Goal: Task Accomplishment & Management: Manage account settings

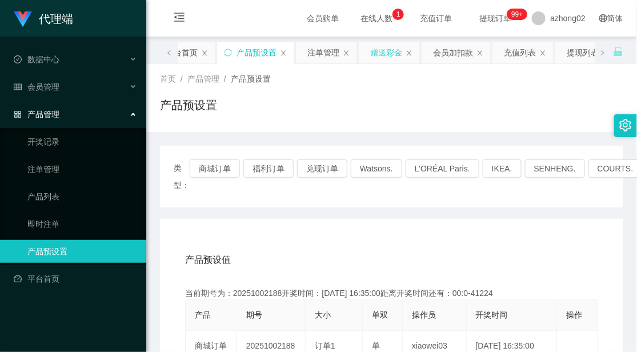
click at [392, 56] on div "赠送彩金" at bounding box center [386, 53] width 32 height 22
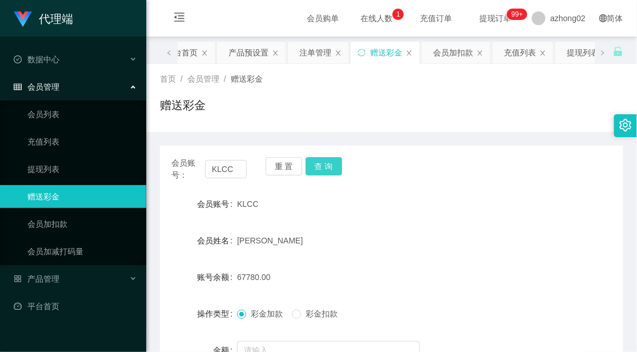
click at [324, 169] on button "查 询" at bounding box center [324, 166] width 37 height 18
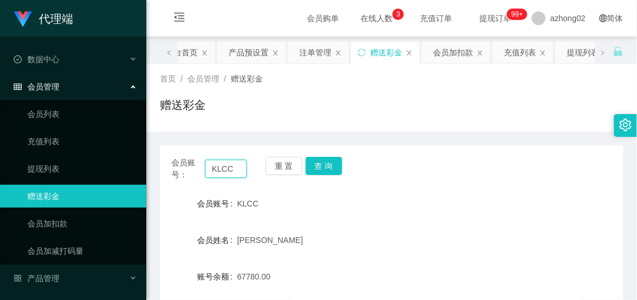
drag, startPoint x: 232, startPoint y: 171, endPoint x: 206, endPoint y: 173, distance: 25.7
click at [206, 173] on input "KLCC" at bounding box center [226, 169] width 42 height 18
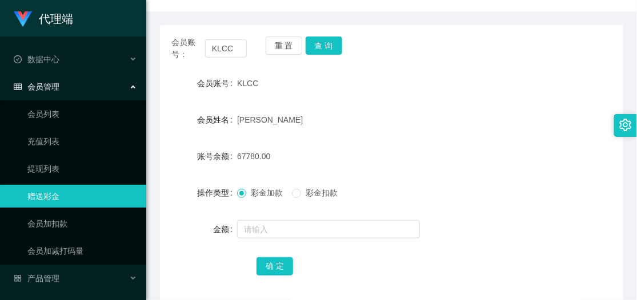
scroll to position [49, 0]
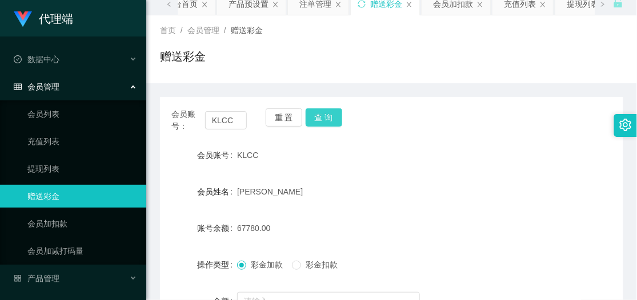
click at [323, 117] on button "查 询" at bounding box center [324, 118] width 37 height 18
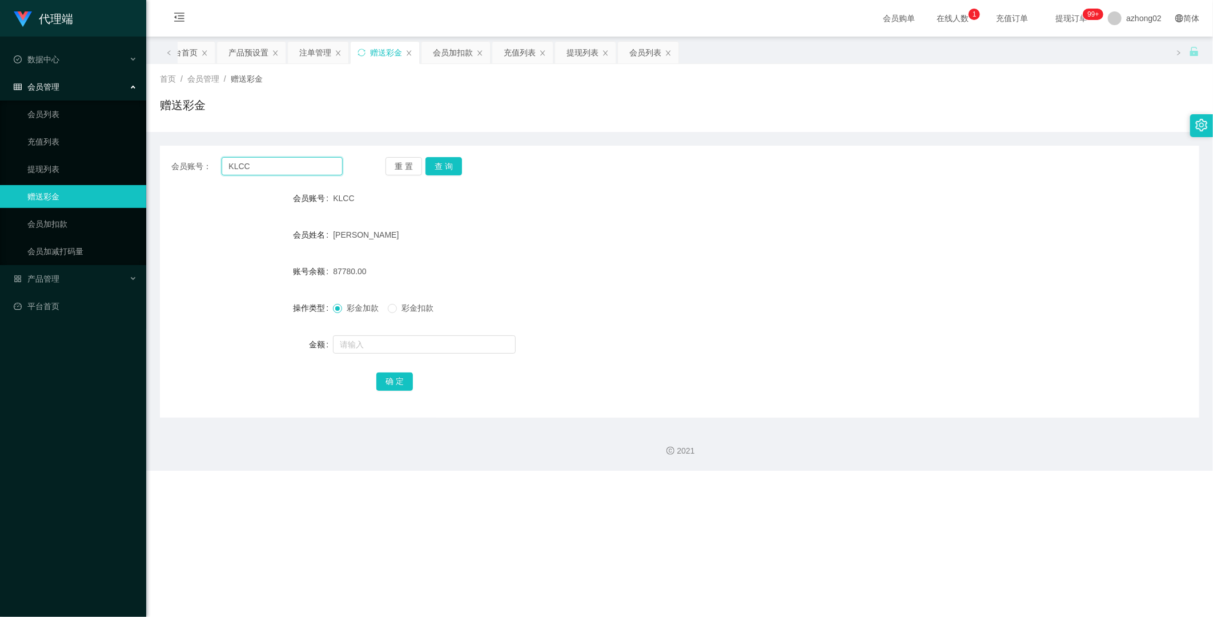
scroll to position [0, 0]
click at [262, 165] on input "KLCC" at bounding box center [282, 166] width 121 height 18
drag, startPoint x: 250, startPoint y: 163, endPoint x: 224, endPoint y: 166, distance: 26.4
click at [224, 166] on input "KLCC" at bounding box center [282, 166] width 121 height 18
click at [592, 53] on div "提现列表" at bounding box center [589, 53] width 32 height 22
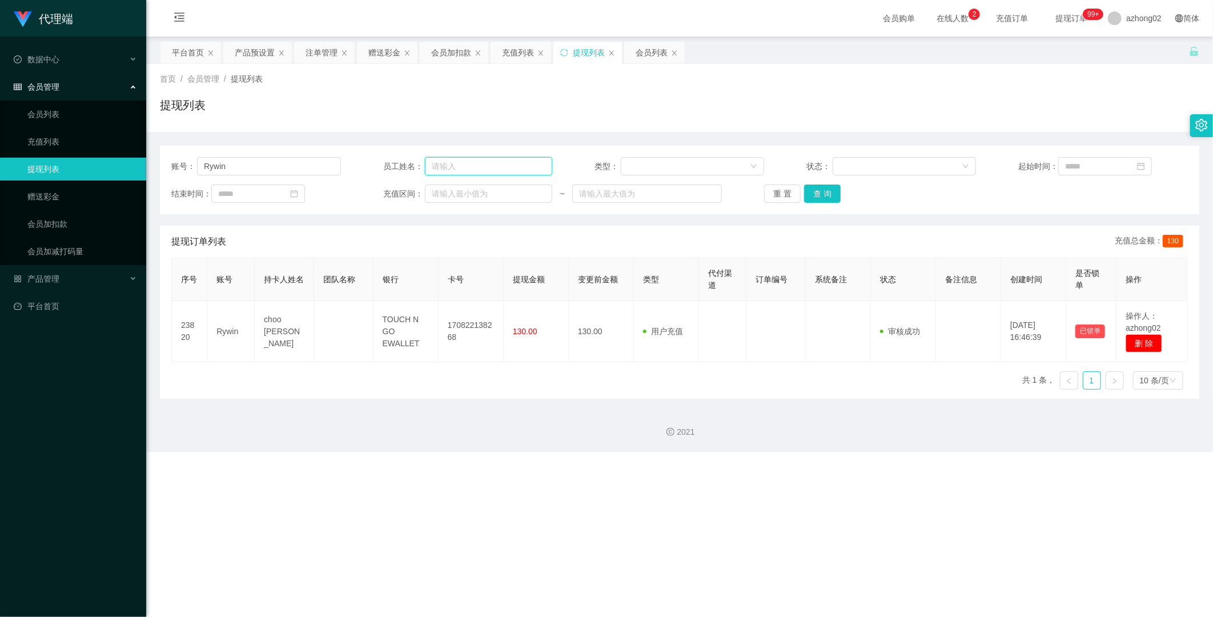
click at [460, 169] on input "text" at bounding box center [488, 166] width 127 height 18
paste input "KLCC"
type input "KLCC"
drag, startPoint x: 229, startPoint y: 168, endPoint x: 196, endPoint y: 166, distance: 33.2
click at [196, 166] on div "账号： Rywin" at bounding box center [256, 166] width 170 height 18
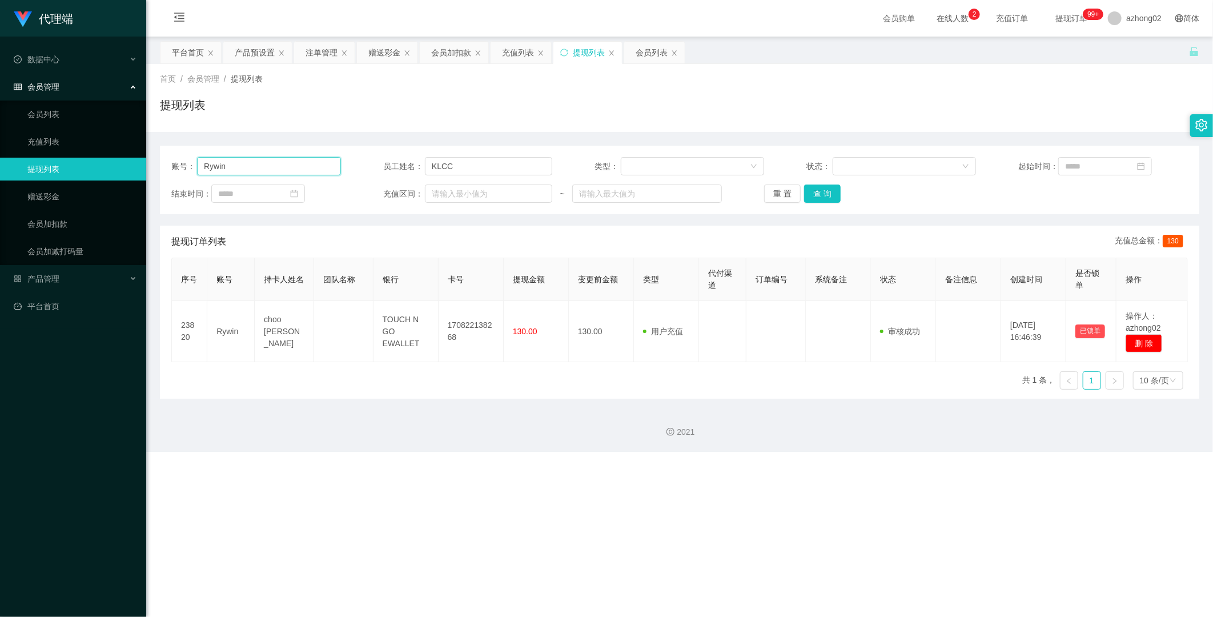
paste input "KLCC"
type input "KLCC"
click at [636, 197] on button "查 询" at bounding box center [822, 194] width 37 height 18
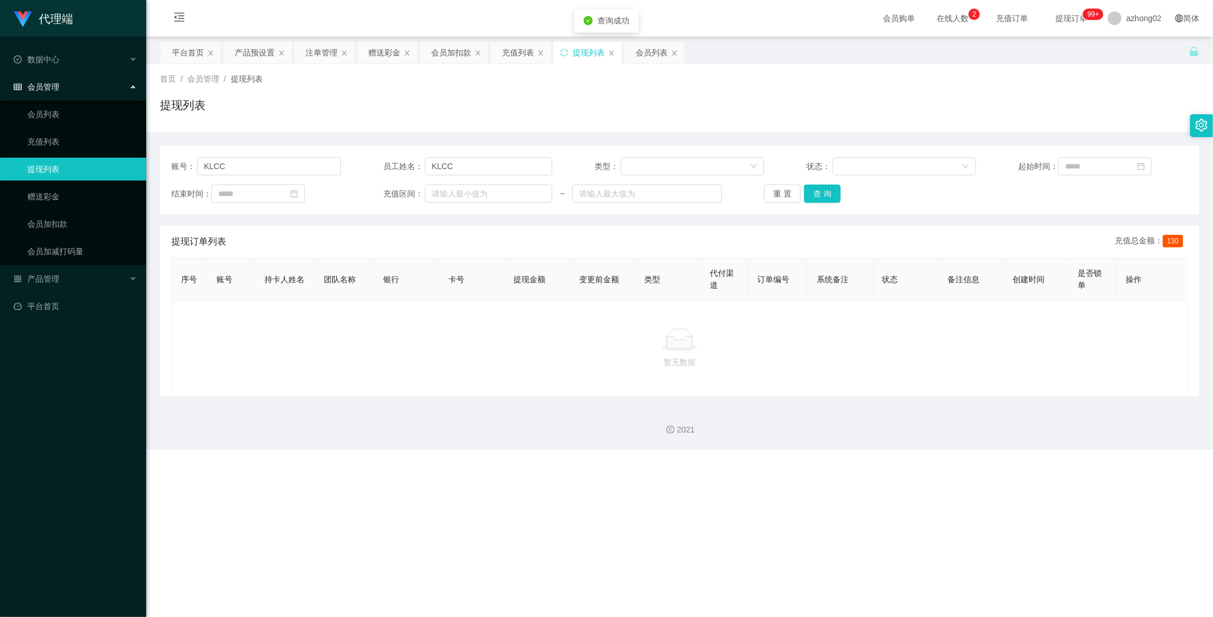
click at [478, 176] on div "账号： KLCC 员工姓名： KLCC 类型： 状态： 起始时间： 结束时间： 充值区间： ~ 重 置 查 询" at bounding box center [680, 180] width 1040 height 69
click at [475, 167] on input "KLCC" at bounding box center [488, 166] width 127 height 18
type input "K"
click at [636, 197] on button "查 询" at bounding box center [822, 194] width 37 height 18
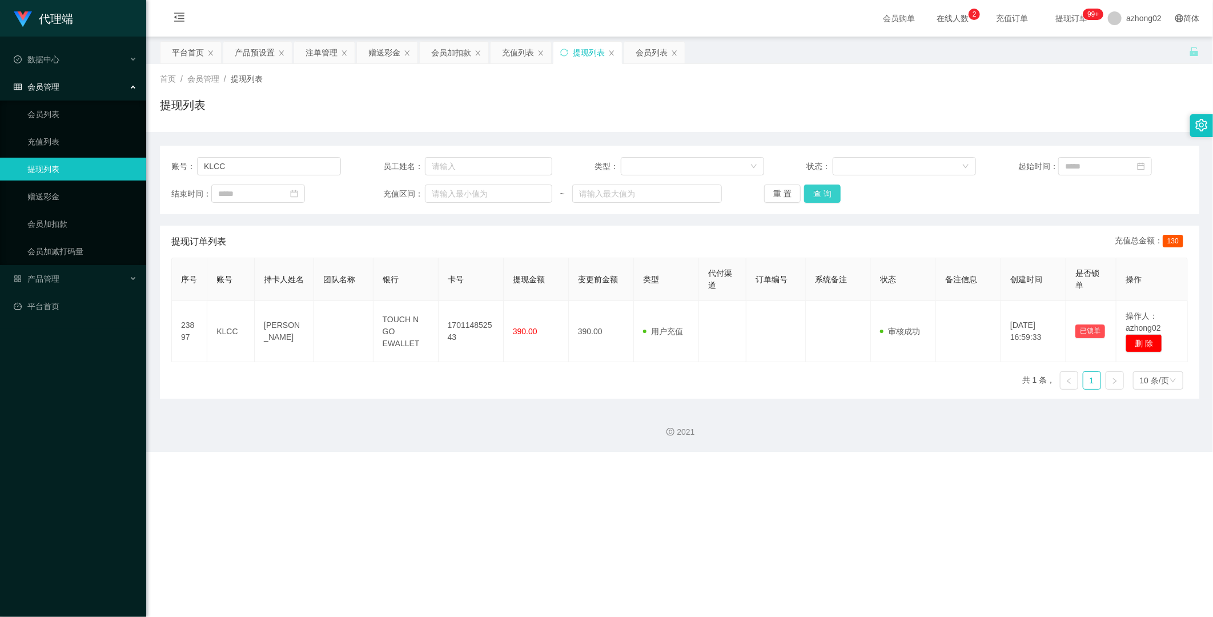
click at [636, 197] on button "查 询" at bounding box center [822, 194] width 37 height 18
click at [636, 195] on button "查 询" at bounding box center [822, 194] width 37 height 18
drag, startPoint x: 231, startPoint y: 169, endPoint x: 198, endPoint y: 168, distance: 33.1
click at [198, 168] on input "KLCC" at bounding box center [269, 166] width 144 height 18
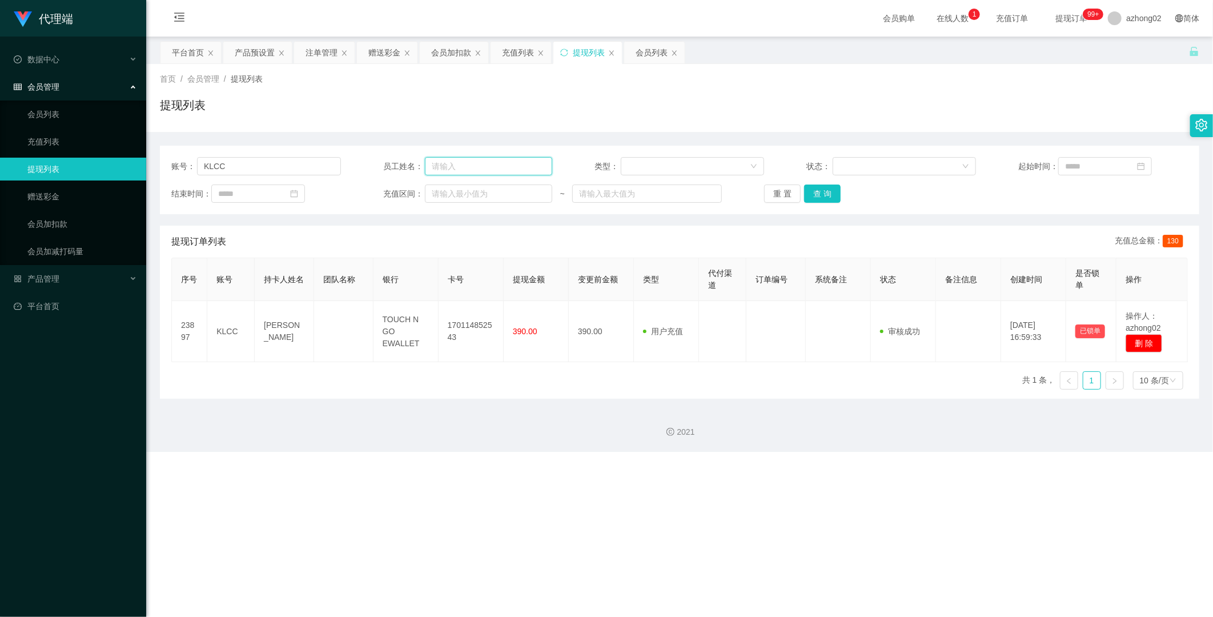
click at [465, 168] on input "text" at bounding box center [488, 166] width 127 height 18
paste input "KLCC"
type input "KLCC"
click at [223, 169] on input "KLCC" at bounding box center [269, 166] width 144 height 18
type input "K"
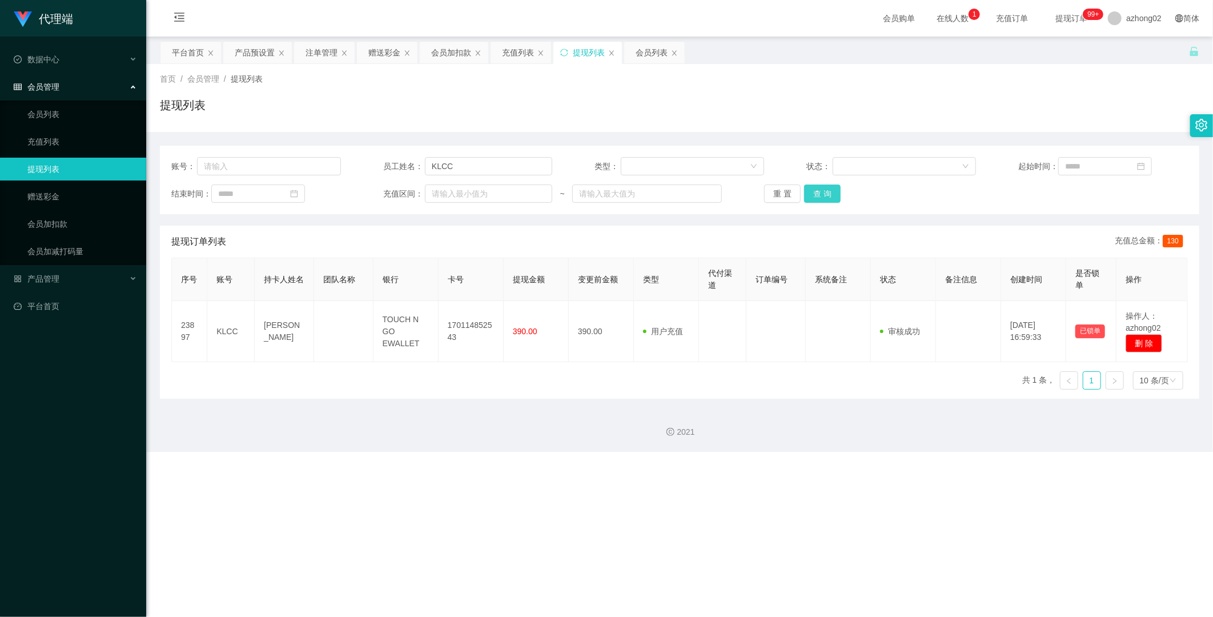
click at [636, 193] on button "查 询" at bounding box center [822, 194] width 37 height 18
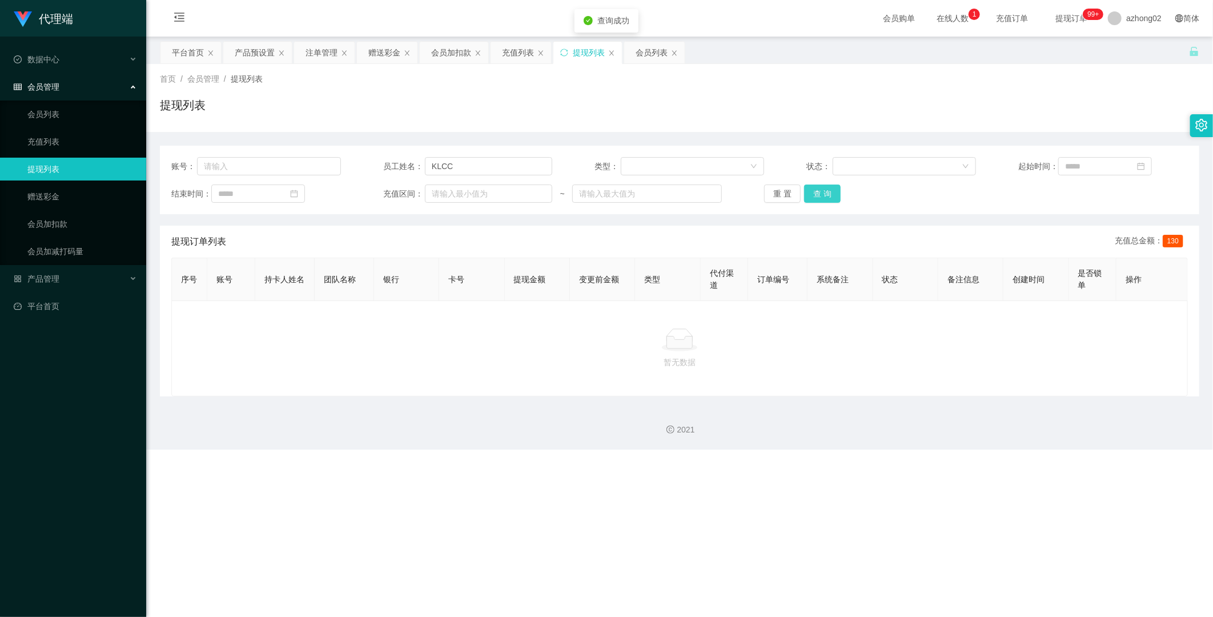
click at [636, 193] on button "查 询" at bounding box center [822, 194] width 37 height 18
drag, startPoint x: 460, startPoint y: 167, endPoint x: 426, endPoint y: 167, distance: 34.3
click at [426, 167] on input "KLCC" at bounding box center [488, 166] width 127 height 18
click at [253, 164] on input "text" at bounding box center [269, 166] width 144 height 18
paste input "KLCC"
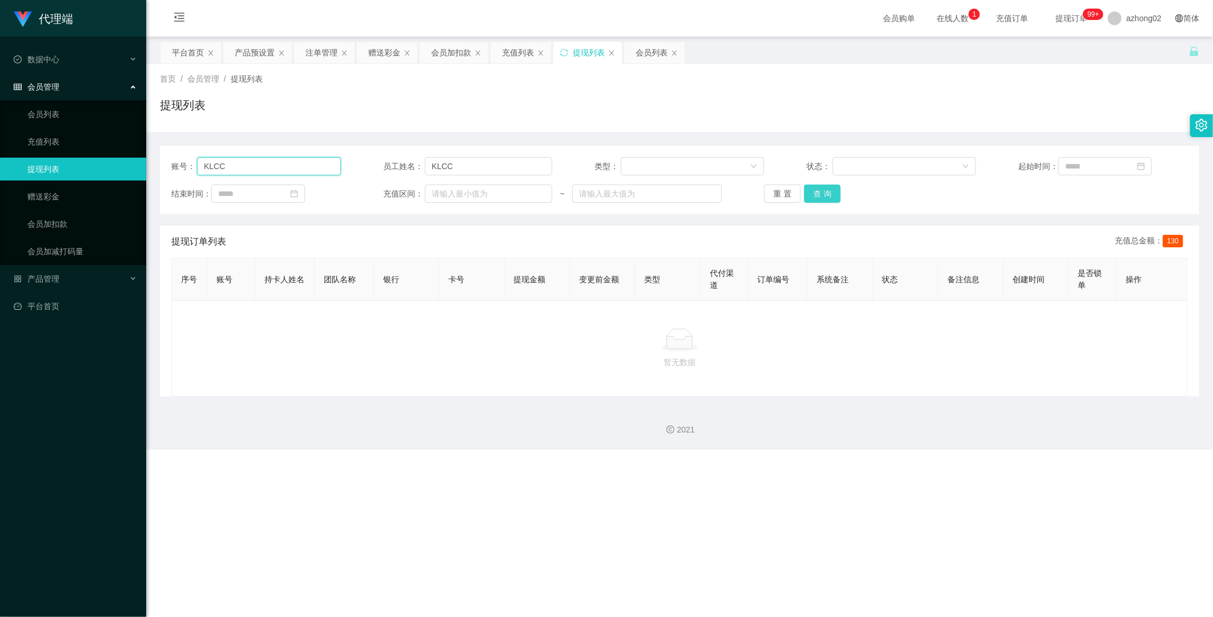
type input "KLCC"
click at [636, 195] on button "查 询" at bounding box center [822, 194] width 37 height 18
click at [455, 166] on input "KLCC" at bounding box center [488, 166] width 127 height 18
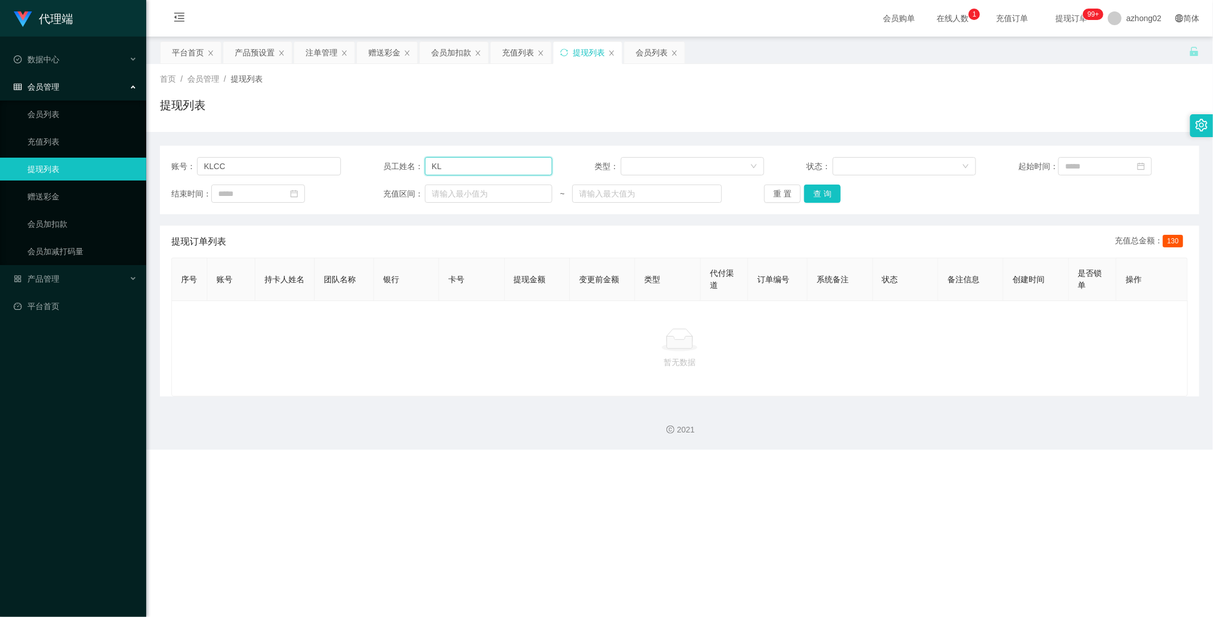
type input "K"
click at [636, 191] on button "查 询" at bounding box center [822, 194] width 37 height 18
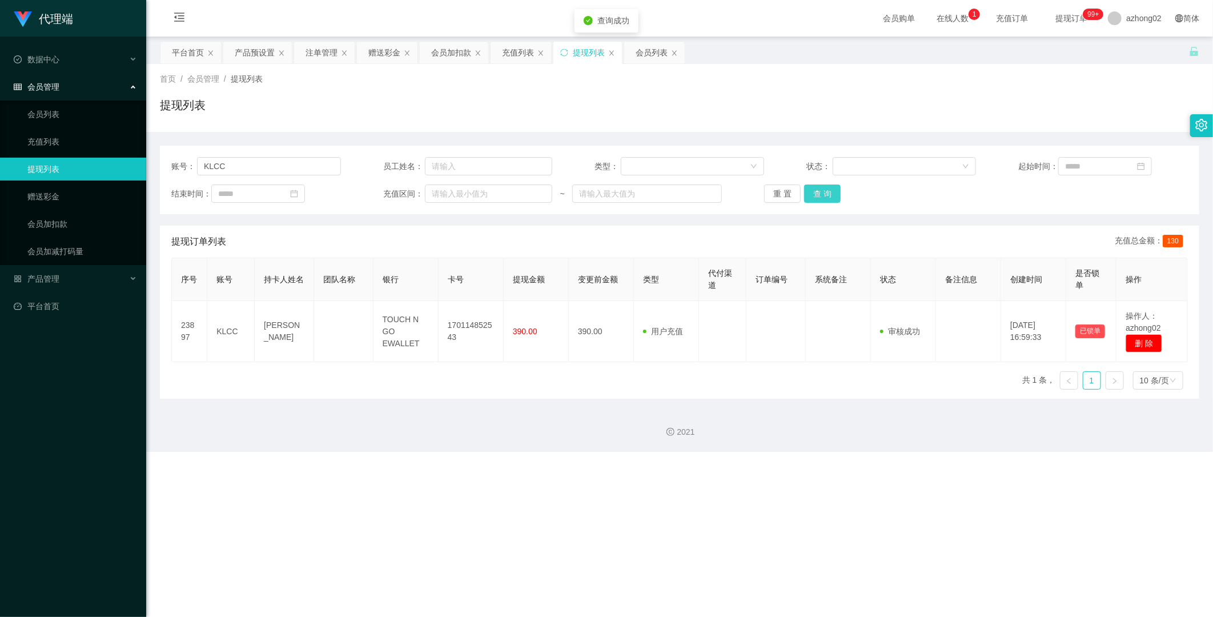
click at [636, 191] on button "查 询" at bounding box center [822, 194] width 37 height 18
click at [636, 193] on button "查 询" at bounding box center [822, 194] width 37 height 18
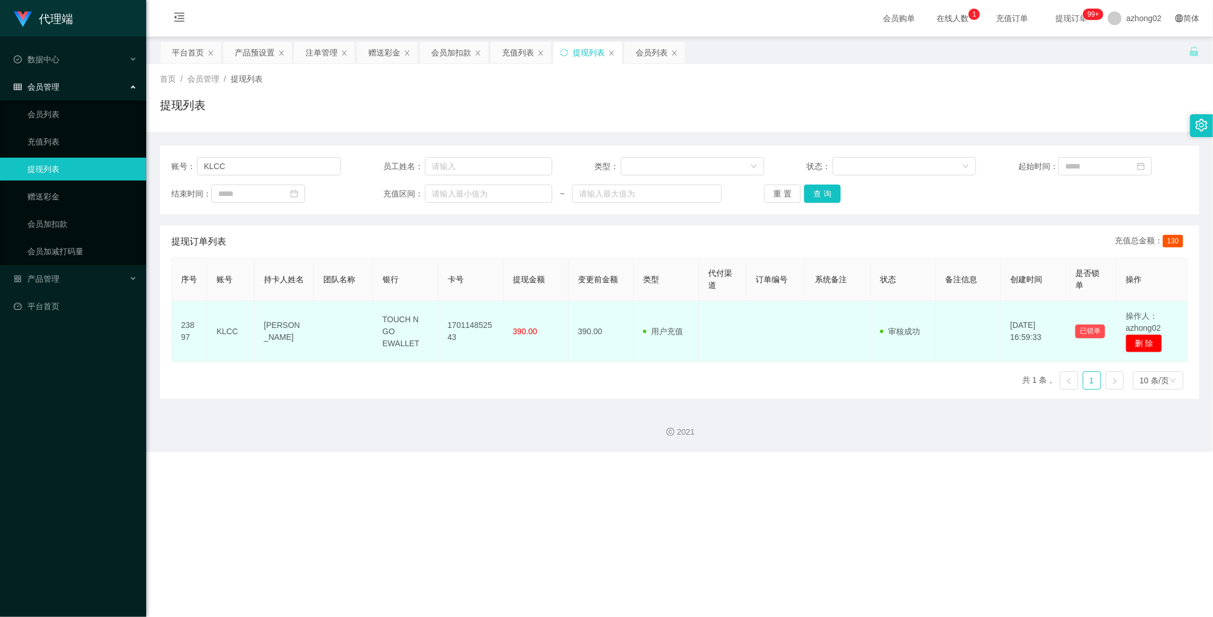
click at [636, 338] on td "操作人：azhong02 删 除" at bounding box center [1152, 331] width 71 height 61
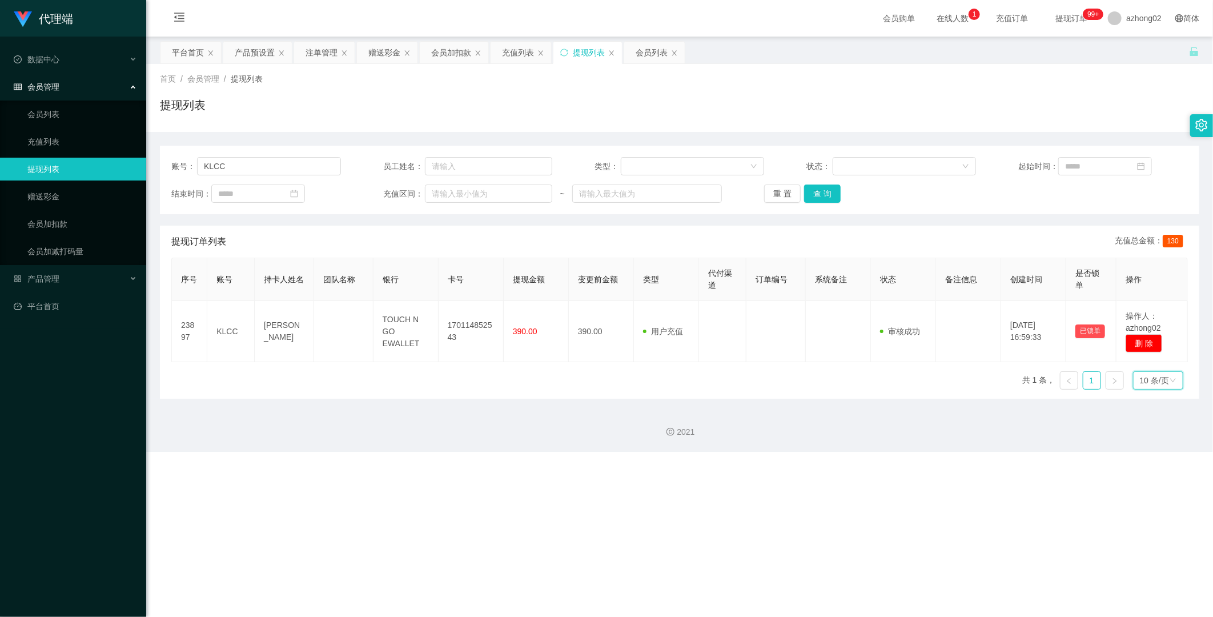
click at [636, 351] on icon "图标: down" at bounding box center [1173, 380] width 7 height 7
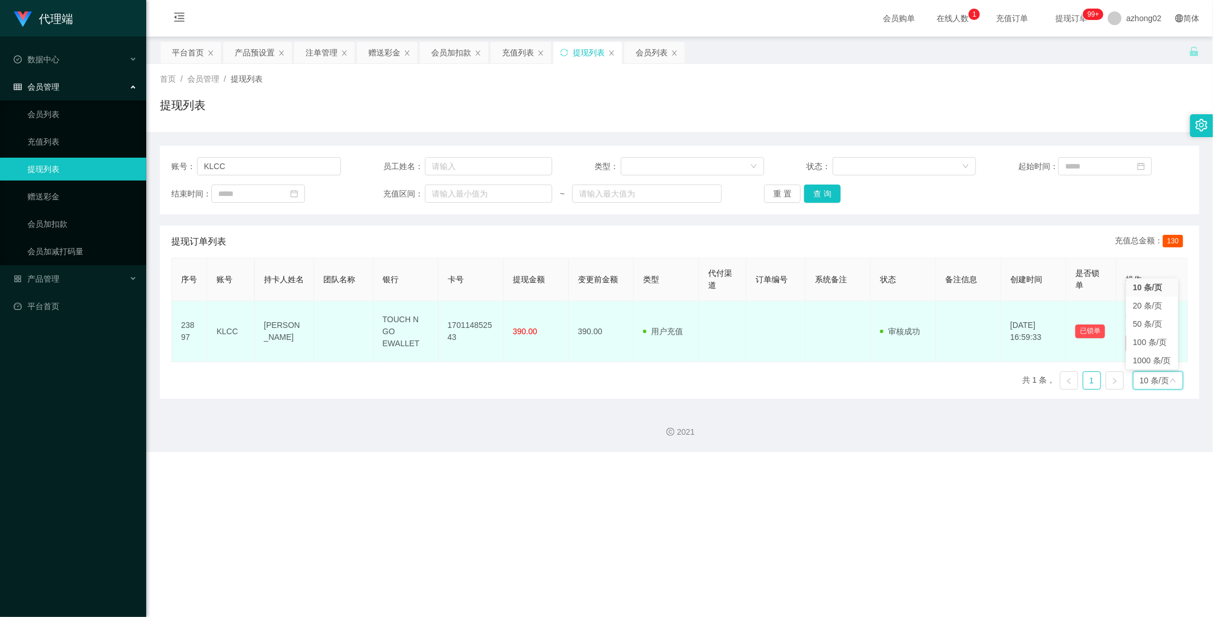
click at [636, 303] on td "已锁单" at bounding box center [1092, 331] width 50 height 61
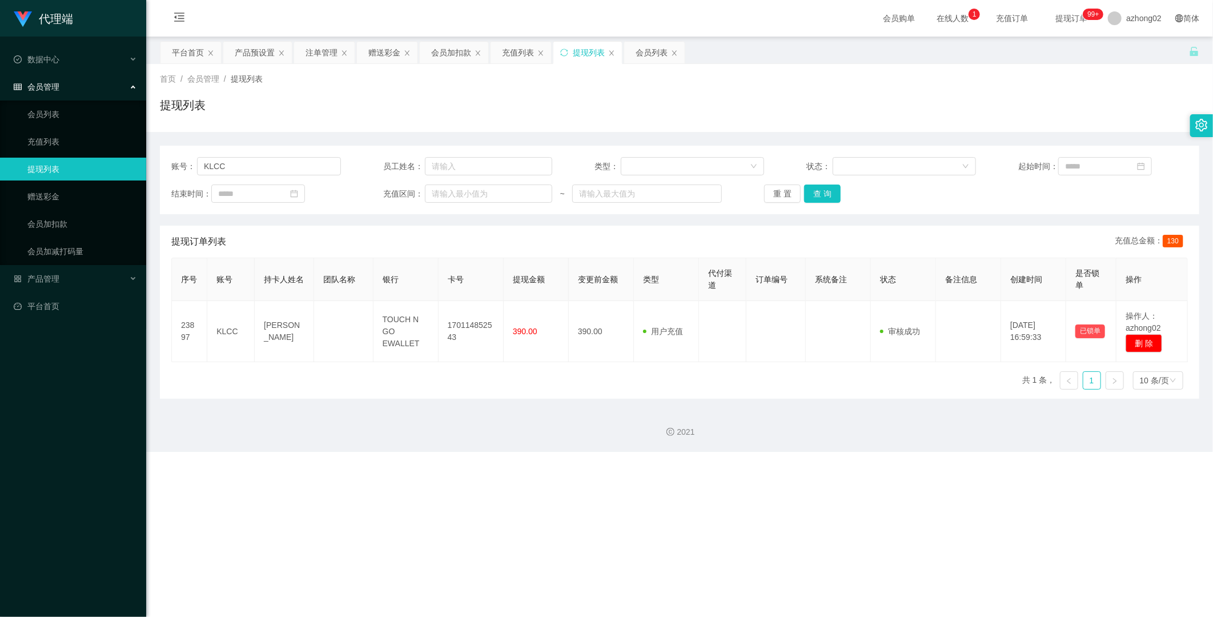
click at [636, 283] on th "操作" at bounding box center [1152, 279] width 71 height 43
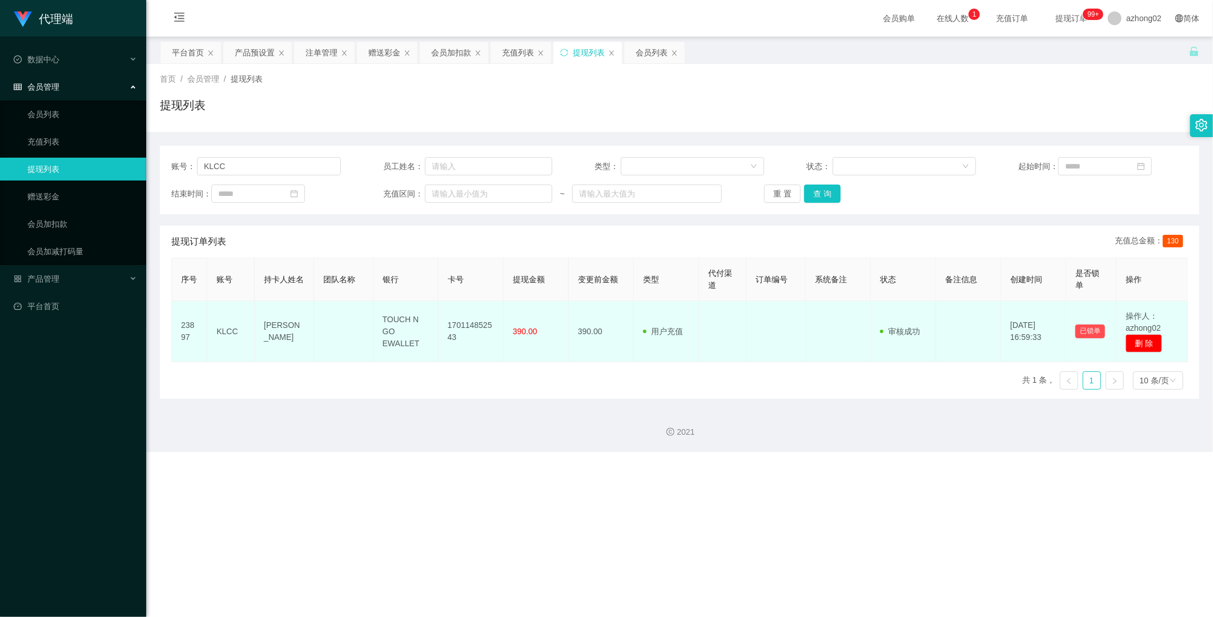
click at [636, 312] on td "操作人：azhong02 删 除" at bounding box center [1152, 331] width 71 height 61
click at [636, 329] on td "操作人：azhong02 删 除" at bounding box center [1152, 331] width 71 height 61
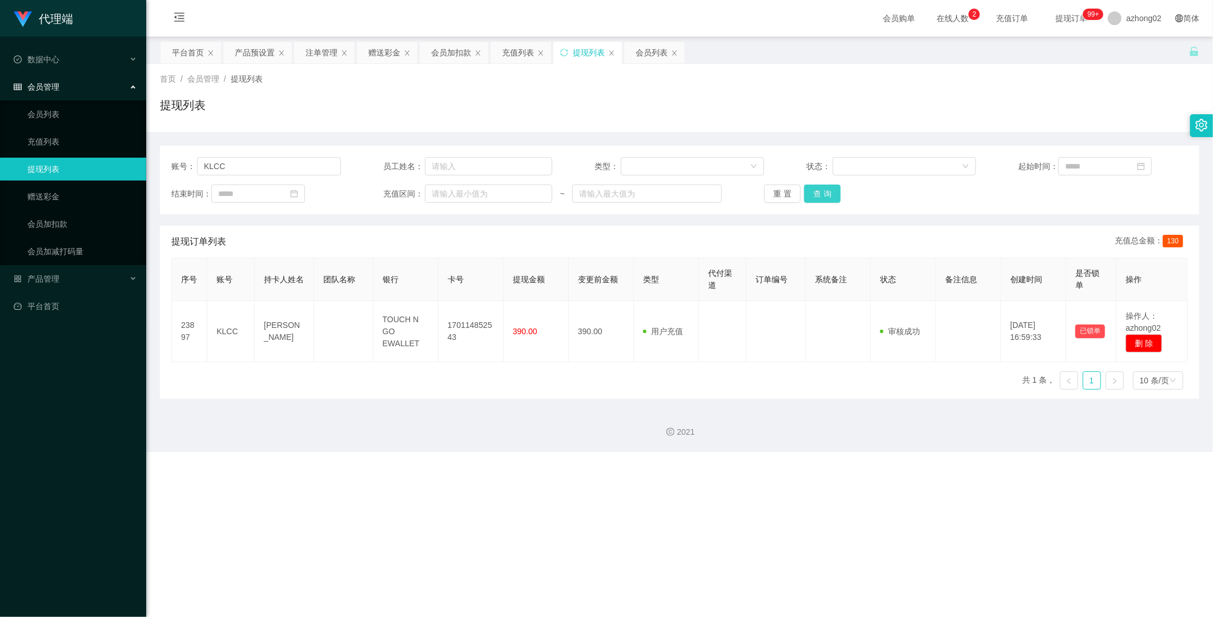
click at [636, 193] on button "查 询" at bounding box center [822, 194] width 37 height 18
click at [636, 196] on button "查 询" at bounding box center [822, 194] width 37 height 18
click at [636, 193] on button "查 询" at bounding box center [822, 194] width 37 height 18
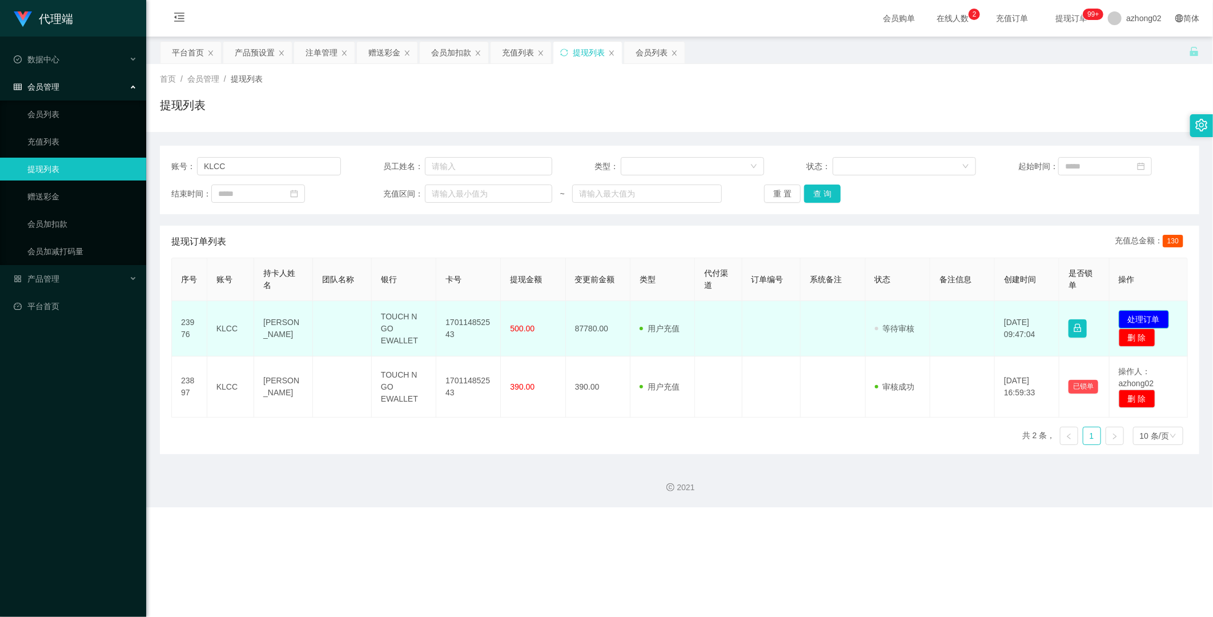
click at [636, 316] on button "处理订单" at bounding box center [1144, 319] width 50 height 18
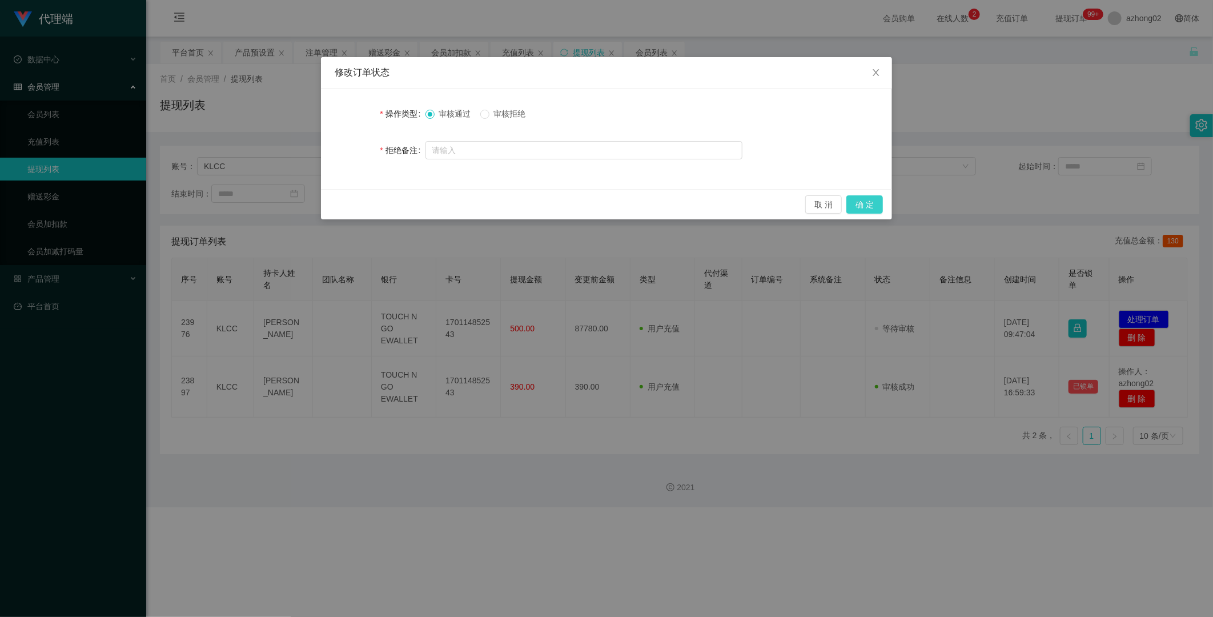
click at [636, 205] on button "确 定" at bounding box center [865, 204] width 37 height 18
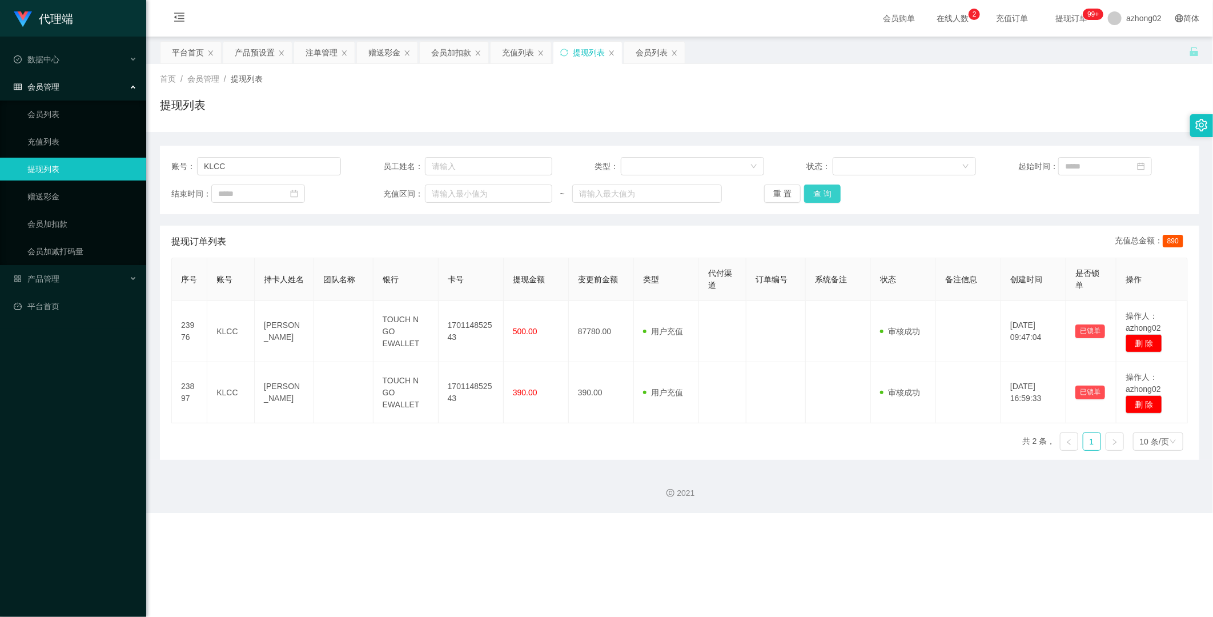
click at [636, 191] on button "查 询" at bounding box center [822, 194] width 37 height 18
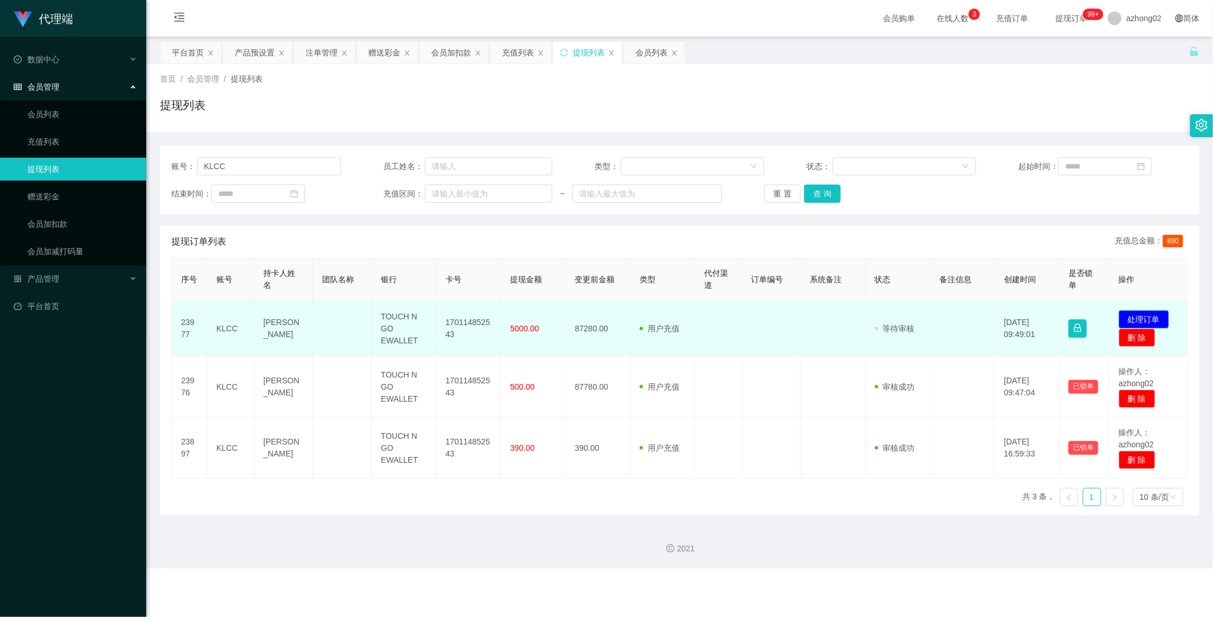
click at [636, 319] on button "处理订单" at bounding box center [1144, 319] width 50 height 18
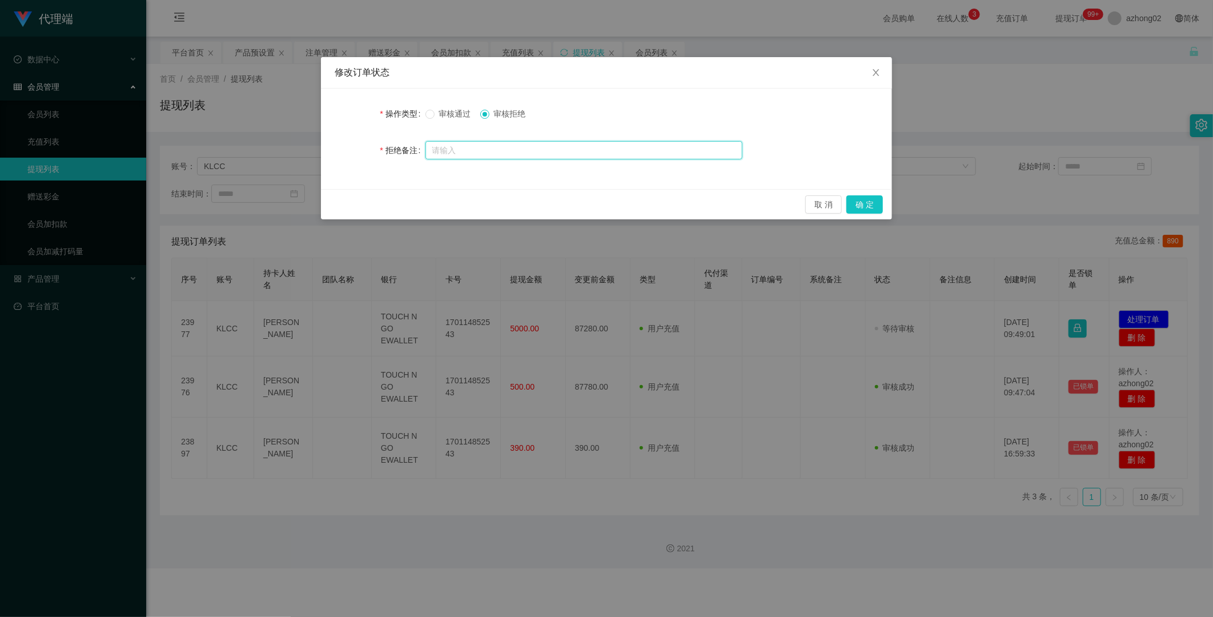
click at [449, 150] on input "text" at bounding box center [584, 150] width 317 height 18
paste input "您的提款未按规定顺序提交。根据监管要求，必须立即对冲。请在收到此通知后的24小时内完成指定的对冲操作，以免账户被冻结。对冲金额为您账户余额的70%（RM614…"
type input "您的提款未按规定顺序提交。根据监管要求，必须立即对冲。请在收到此通知后的24小时内完成指定的对冲操作，以免账户被冻结。对冲金额为您账户余额的70%（RM614…"
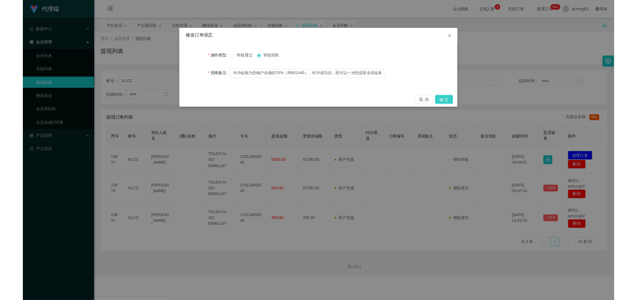
scroll to position [0, 0]
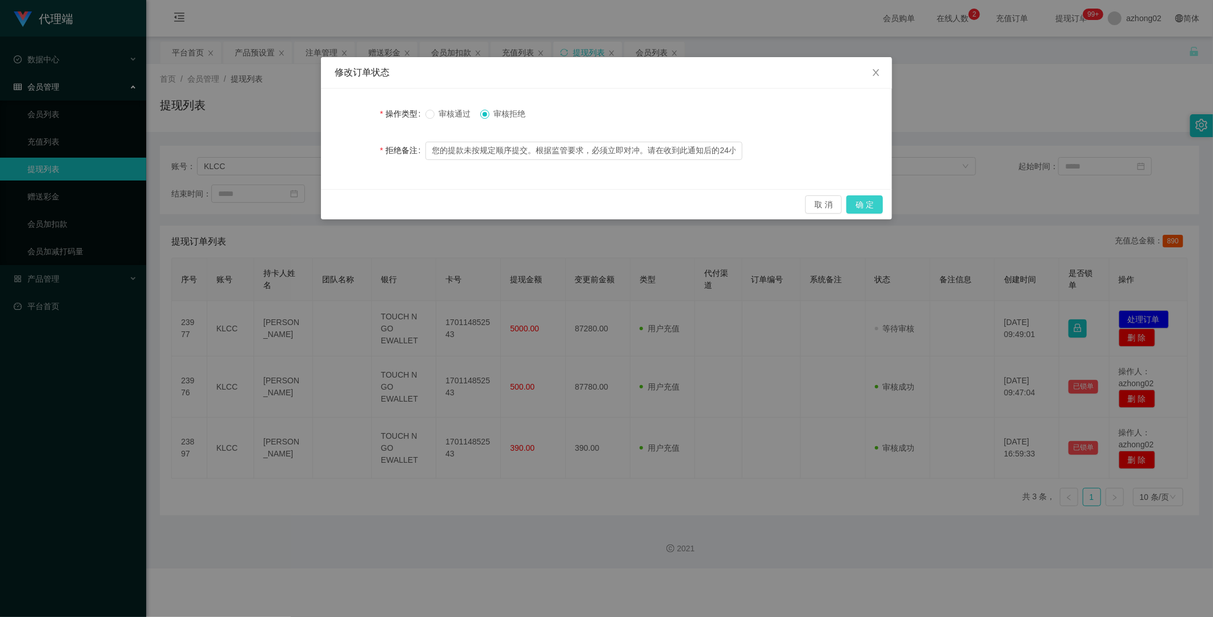
click at [636, 200] on button "确 定" at bounding box center [865, 204] width 37 height 18
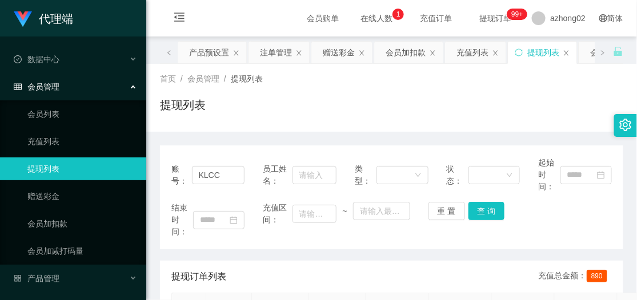
click at [446, 95] on div "首页 / 会员管理 / 提现列表 / 提现列表" at bounding box center [391, 98] width 463 height 50
click at [323, 84] on div "首页 / 会员管理 / 提现列表 /" at bounding box center [391, 79] width 463 height 12
click at [236, 12] on div "会员购单 在线人数 0 1 2 3 4 5 6 7 8 9 0 1 2 3 4 5 6 7 8 9 0 1 2 3 4 5 6 7 8 9 充值订单 提现订单…" at bounding box center [391, 18] width 491 height 37
click at [242, 27] on div "会员购单 在线人数 0 1 2 3 4 5 6 7 8 9 0 1 2 3 4 5 6 7 8 9 0 1 2 3 4 5 6 7 8 9 充值订单 提现订单…" at bounding box center [391, 18] width 491 height 37
click at [422, 55] on div "会员加扣款" at bounding box center [406, 53] width 40 height 22
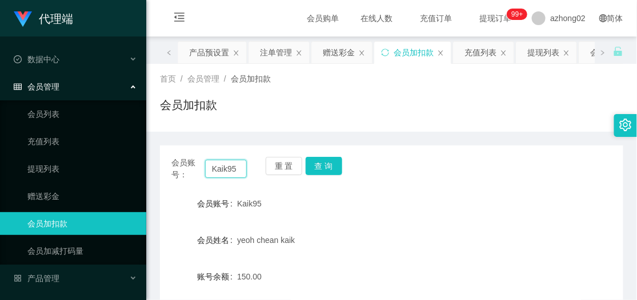
drag, startPoint x: 238, startPoint y: 170, endPoint x: 179, endPoint y: 162, distance: 60.0
click at [179, 162] on div "会员账号： Kaik95" at bounding box center [208, 169] width 75 height 24
paste input "HDG19 CODE"
click at [321, 166] on button "查 询" at bounding box center [324, 166] width 37 height 18
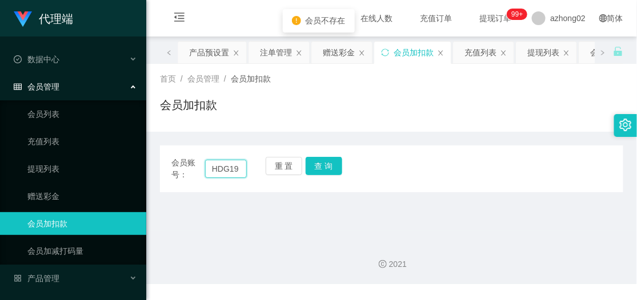
drag, startPoint x: 242, startPoint y: 169, endPoint x: 201, endPoint y: 169, distance: 40.6
click at [201, 169] on div "会员账号： HDG19 CODE" at bounding box center [208, 169] width 75 height 24
drag, startPoint x: 235, startPoint y: 167, endPoint x: 203, endPoint y: 174, distance: 32.0
click at [203, 174] on div "会员账号： ODE" at bounding box center [208, 169] width 75 height 24
paste input "Naqib"
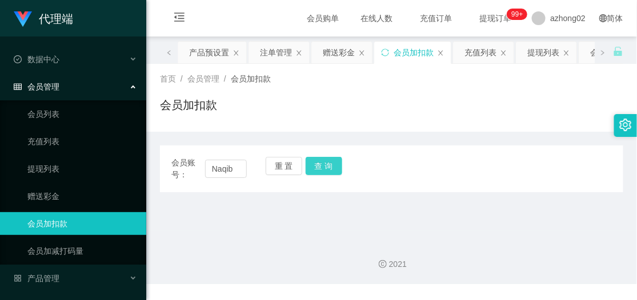
click at [324, 162] on button "查 询" at bounding box center [324, 166] width 37 height 18
drag, startPoint x: 238, startPoint y: 169, endPoint x: 189, endPoint y: 170, distance: 48.6
click at [189, 170] on div "会员账号： [PERSON_NAME]" at bounding box center [208, 169] width 75 height 24
paste input "HDG19"
click at [321, 169] on button "查 询" at bounding box center [324, 166] width 37 height 18
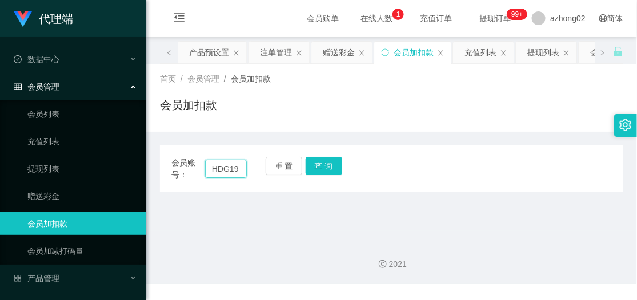
drag, startPoint x: 238, startPoint y: 168, endPoint x: 201, endPoint y: 169, distance: 37.1
click at [201, 169] on div "会员账号： HDG19" at bounding box center [208, 169] width 75 height 24
paste input "60184652977"
click at [327, 167] on button "查 询" at bounding box center [324, 166] width 37 height 18
drag, startPoint x: 240, startPoint y: 171, endPoint x: 207, endPoint y: 170, distance: 32.6
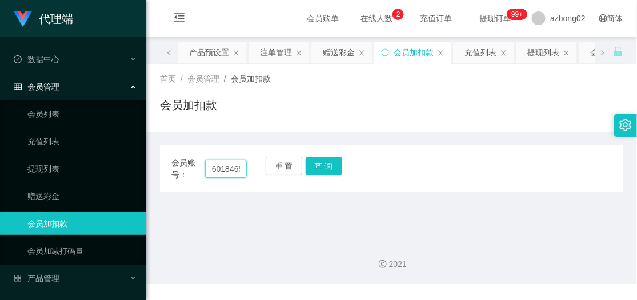
click at [207, 170] on input "60184652977" at bounding box center [226, 169] width 42 height 18
paste input "Maggikari"
type input "Maggikari2977"
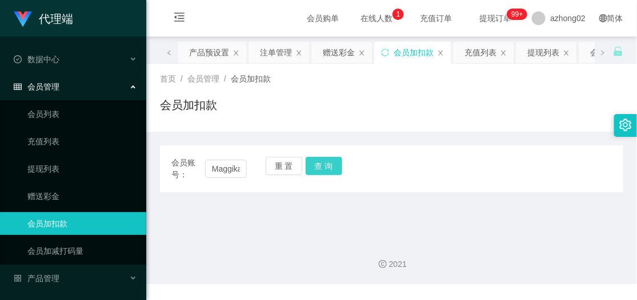
click at [334, 168] on button "查 询" at bounding box center [324, 166] width 37 height 18
click at [275, 164] on button "重 置" at bounding box center [284, 166] width 37 height 18
click at [195, 163] on span "会员账号：" at bounding box center [188, 169] width 34 height 24
click at [215, 169] on input "text" at bounding box center [226, 169] width 42 height 18
paste input "Maggikari"
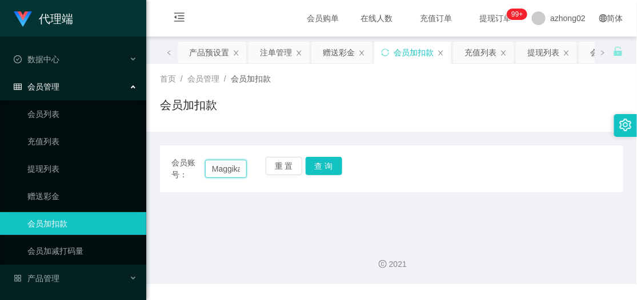
scroll to position [0, 8]
type input "Maggikari"
click at [328, 169] on button "查 询" at bounding box center [324, 166] width 37 height 18
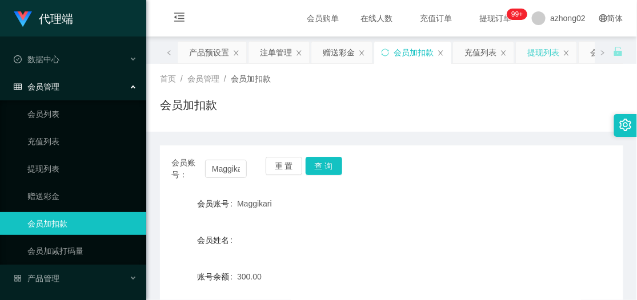
click at [555, 53] on div "提现列表" at bounding box center [543, 53] width 32 height 22
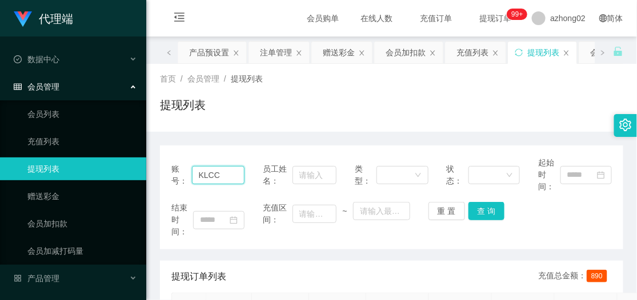
click at [235, 175] on input "KLCC" at bounding box center [218, 175] width 53 height 18
type input "K"
paste input "Maggikari"
type input "Maggikari"
click at [487, 205] on button "查 询" at bounding box center [486, 211] width 37 height 18
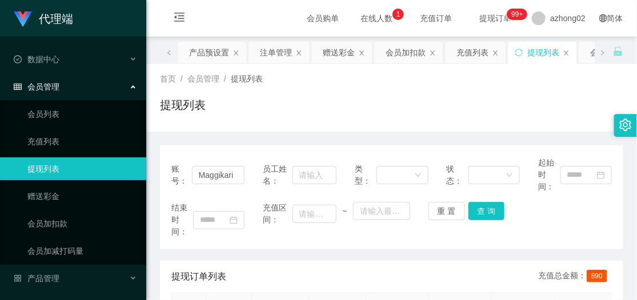
click at [420, 25] on span "充值订单" at bounding box center [435, 18] width 59 height 37
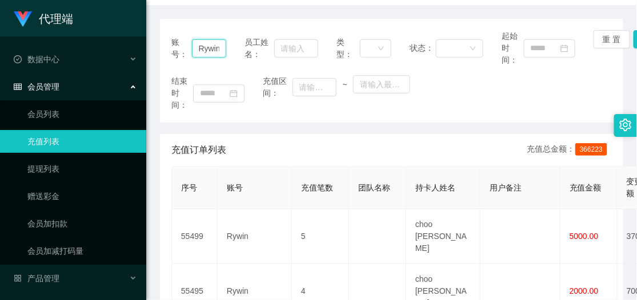
drag, startPoint x: 220, startPoint y: 50, endPoint x: 179, endPoint y: 50, distance: 41.7
click at [179, 50] on div "账号： Rywin" at bounding box center [198, 48] width 55 height 36
paste input "Maggikari"
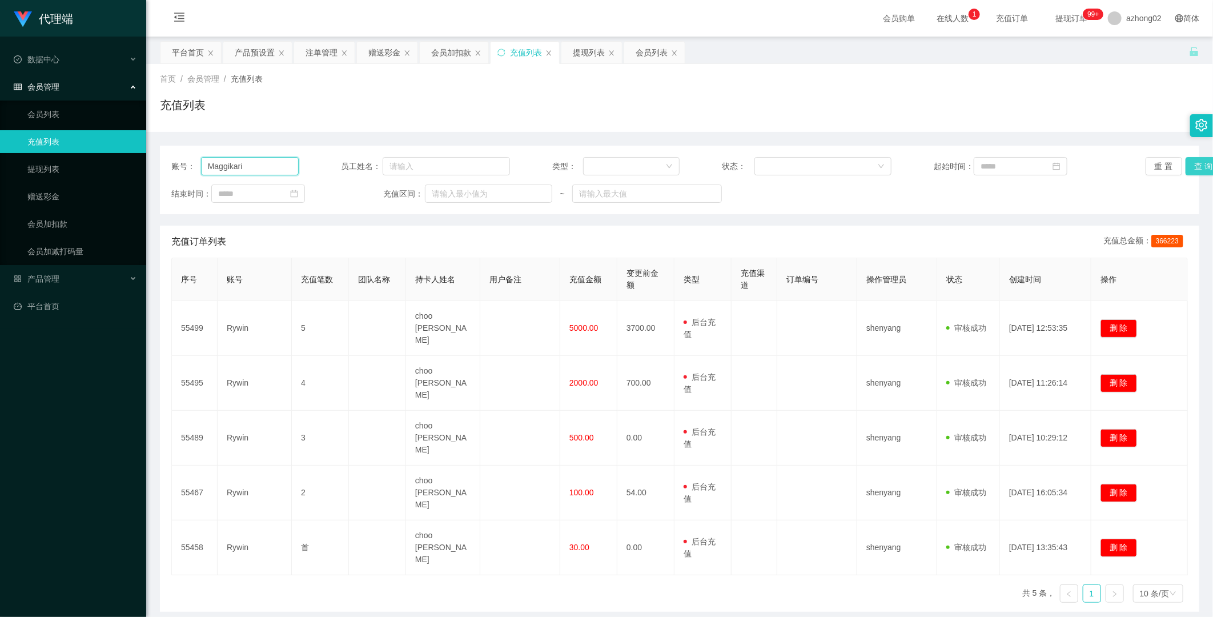
type input "Maggikari"
click at [636, 164] on button "查 询" at bounding box center [1204, 166] width 37 height 18
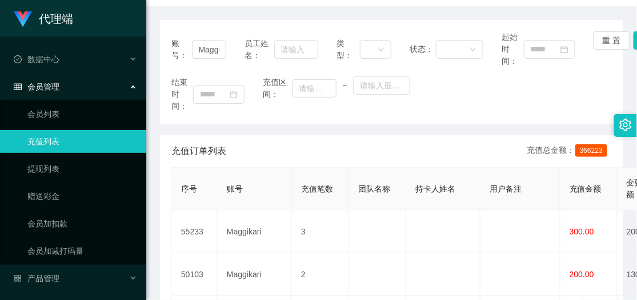
scroll to position [127, 0]
click at [429, 98] on div "结束时间： 充值区间： ~" at bounding box center [391, 93] width 440 height 36
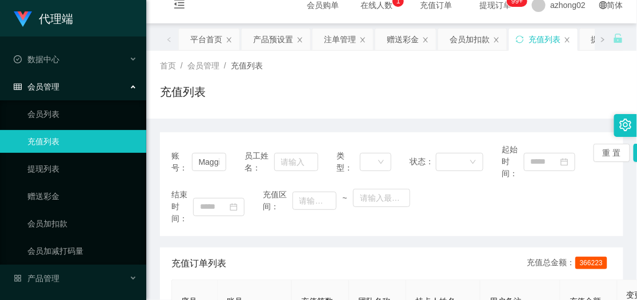
scroll to position [0, 0]
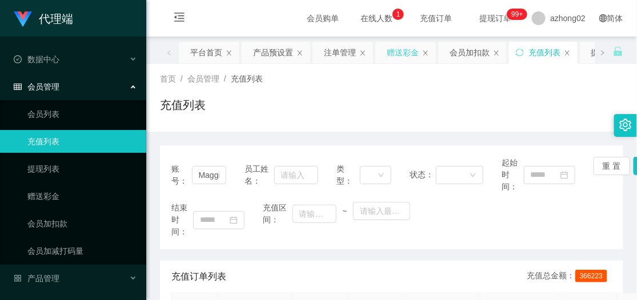
click at [400, 55] on div "赠送彩金" at bounding box center [403, 53] width 32 height 22
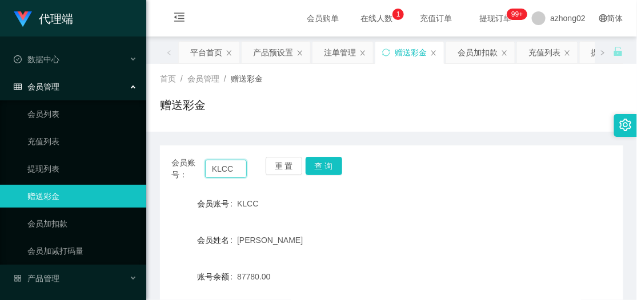
drag, startPoint x: 233, startPoint y: 169, endPoint x: 202, endPoint y: 174, distance: 31.9
click at [202, 173] on div "会员账号： KLCC" at bounding box center [208, 169] width 75 height 24
click at [546, 58] on div "充值列表" at bounding box center [544, 53] width 32 height 22
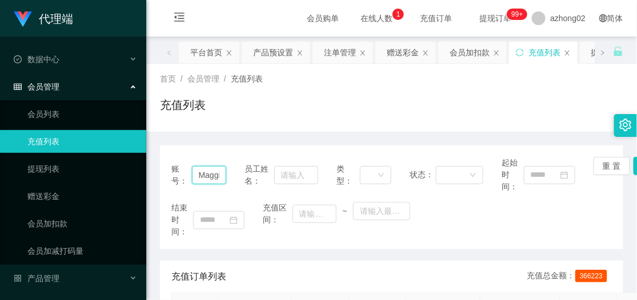
drag, startPoint x: 218, startPoint y: 177, endPoint x: 191, endPoint y: 174, distance: 26.5
click at [192, 174] on input "Maggikari" at bounding box center [209, 175] width 35 height 18
paste input "KLCC"
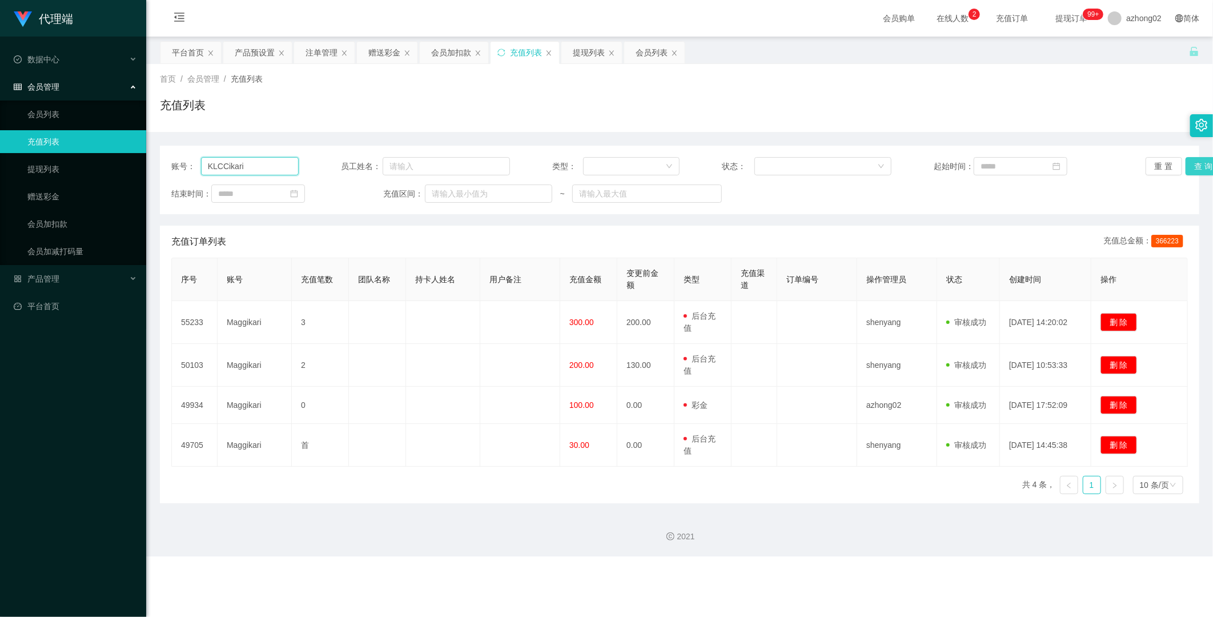
type input "KLCCikari"
click at [636, 163] on button "查 询" at bounding box center [1204, 166] width 37 height 18
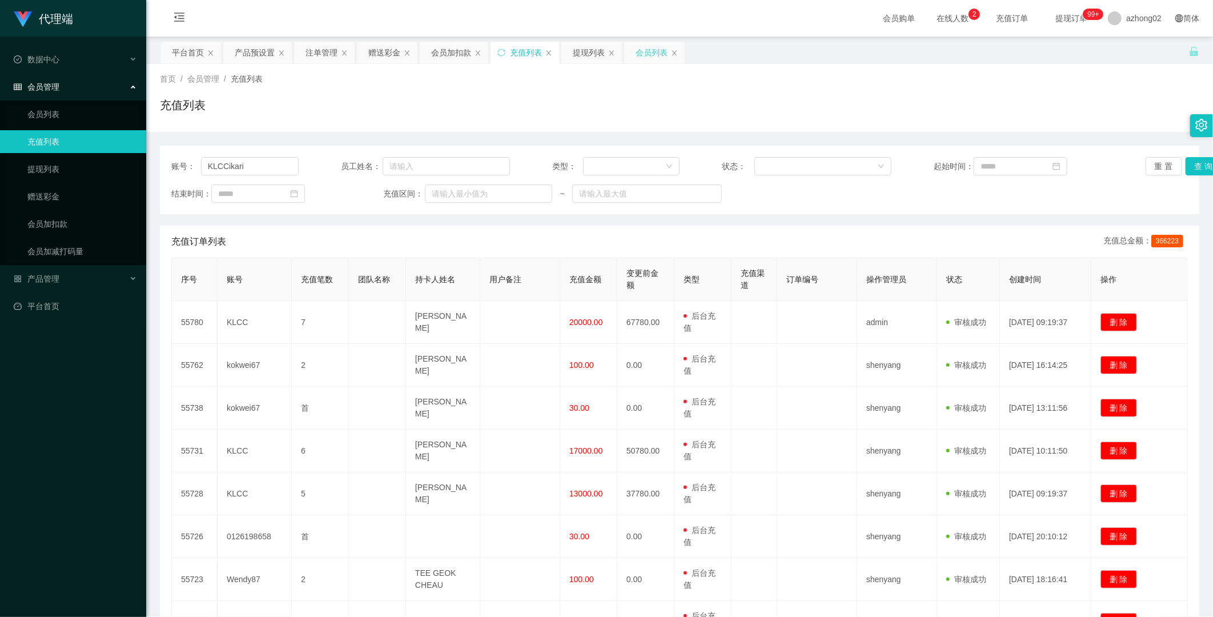
click at [636, 54] on div "会员列表" at bounding box center [652, 53] width 32 height 22
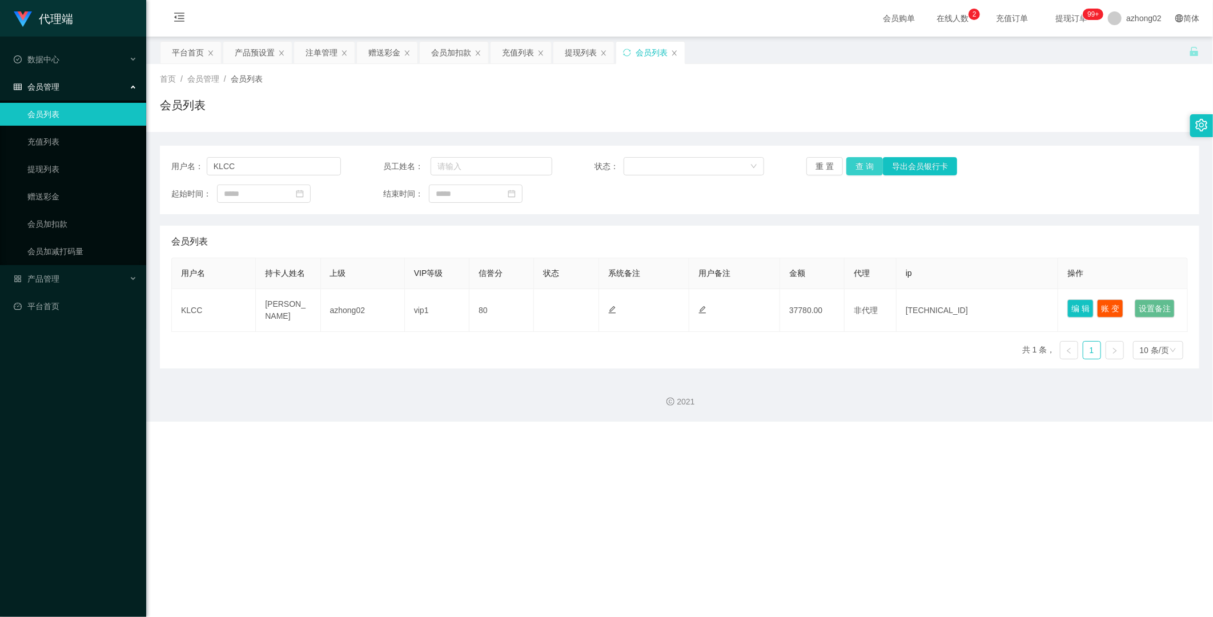
click at [636, 165] on button "查 询" at bounding box center [865, 166] width 37 height 18
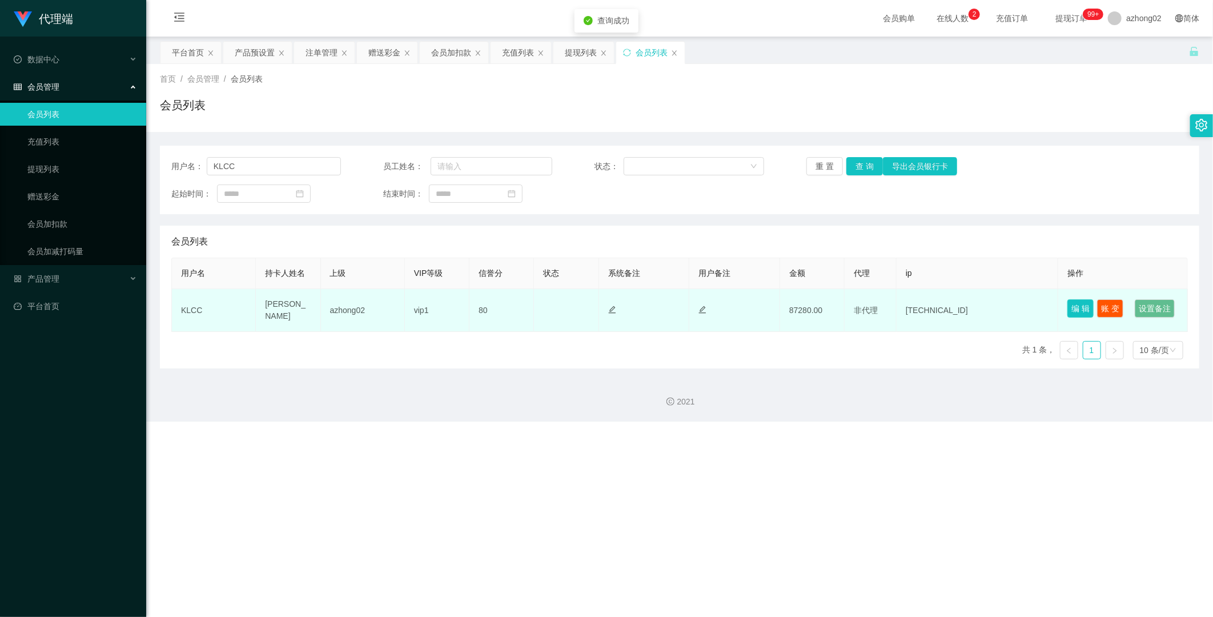
click at [636, 307] on button "编 辑" at bounding box center [1081, 308] width 26 height 18
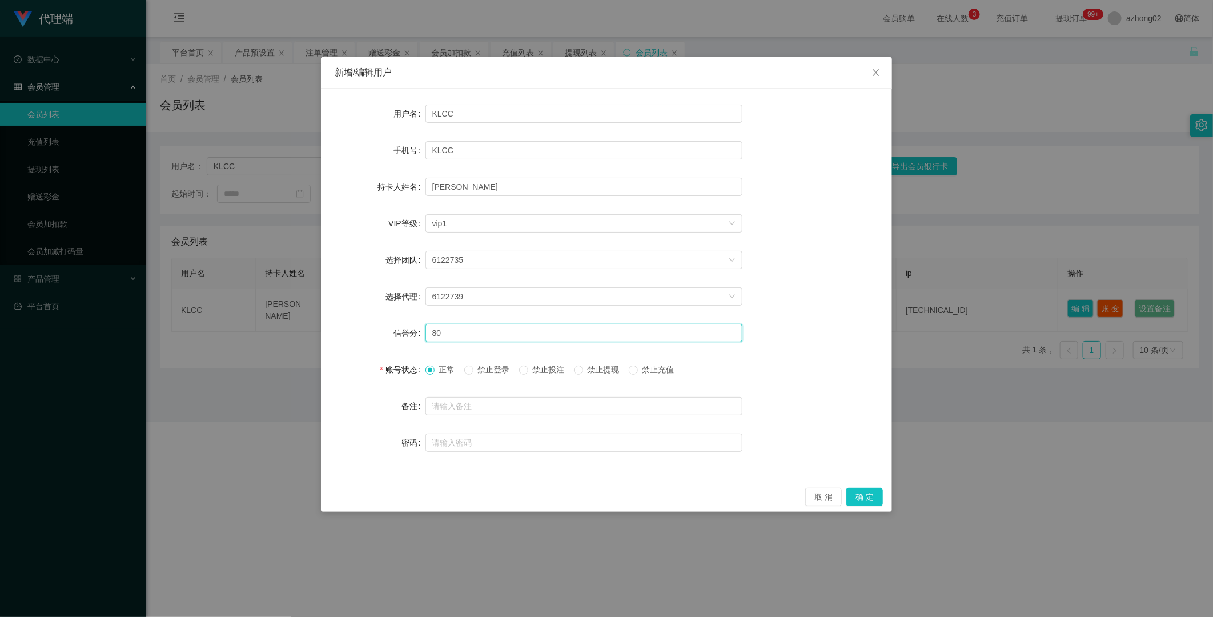
click at [442, 334] on input "80" at bounding box center [584, 333] width 317 height 18
type input "8"
type input "60"
click at [636, 351] on button "确 定" at bounding box center [865, 497] width 37 height 18
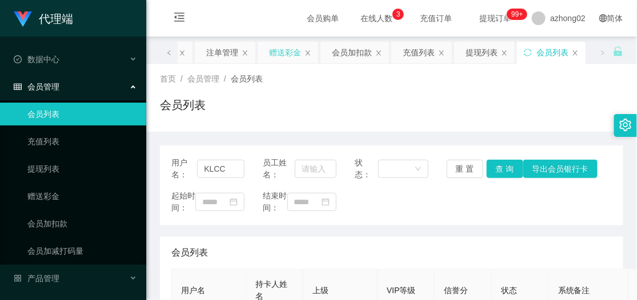
click at [282, 53] on div "赠送彩金" at bounding box center [285, 53] width 32 height 22
